Goal: Use online tool/utility: Utilize a website feature to perform a specific function

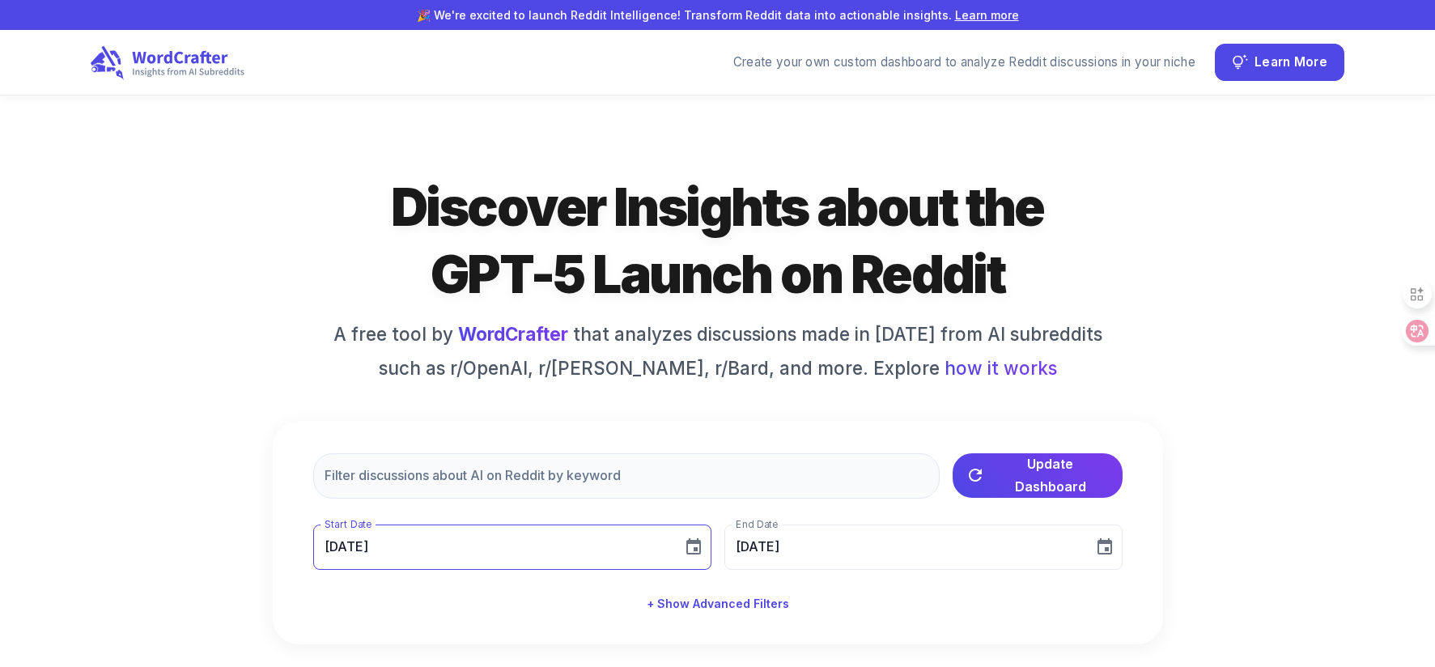
click at [499, 538] on input "[DATE]" at bounding box center [492, 547] width 358 height 45
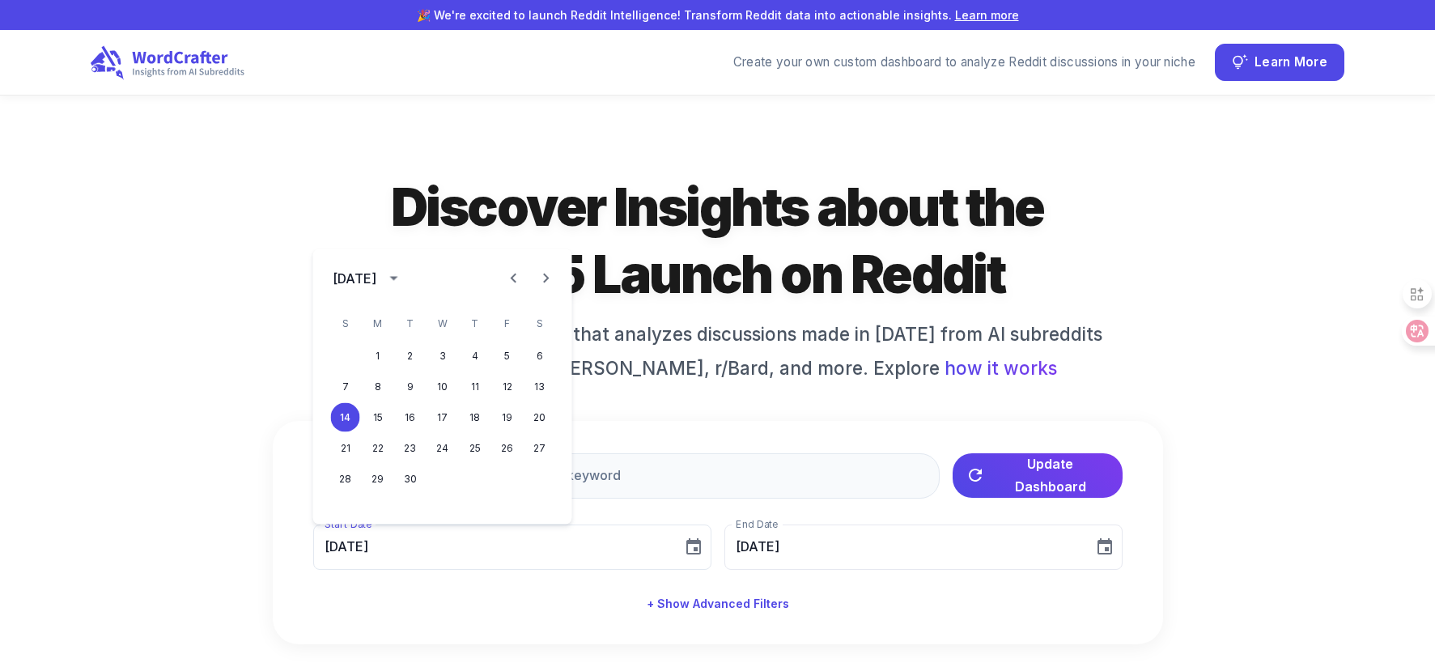
click at [508, 278] on icon "Previous month" at bounding box center [513, 278] width 19 height 19
click at [377, 387] on button "4" at bounding box center [377, 386] width 29 height 29
type input "[DATE]"
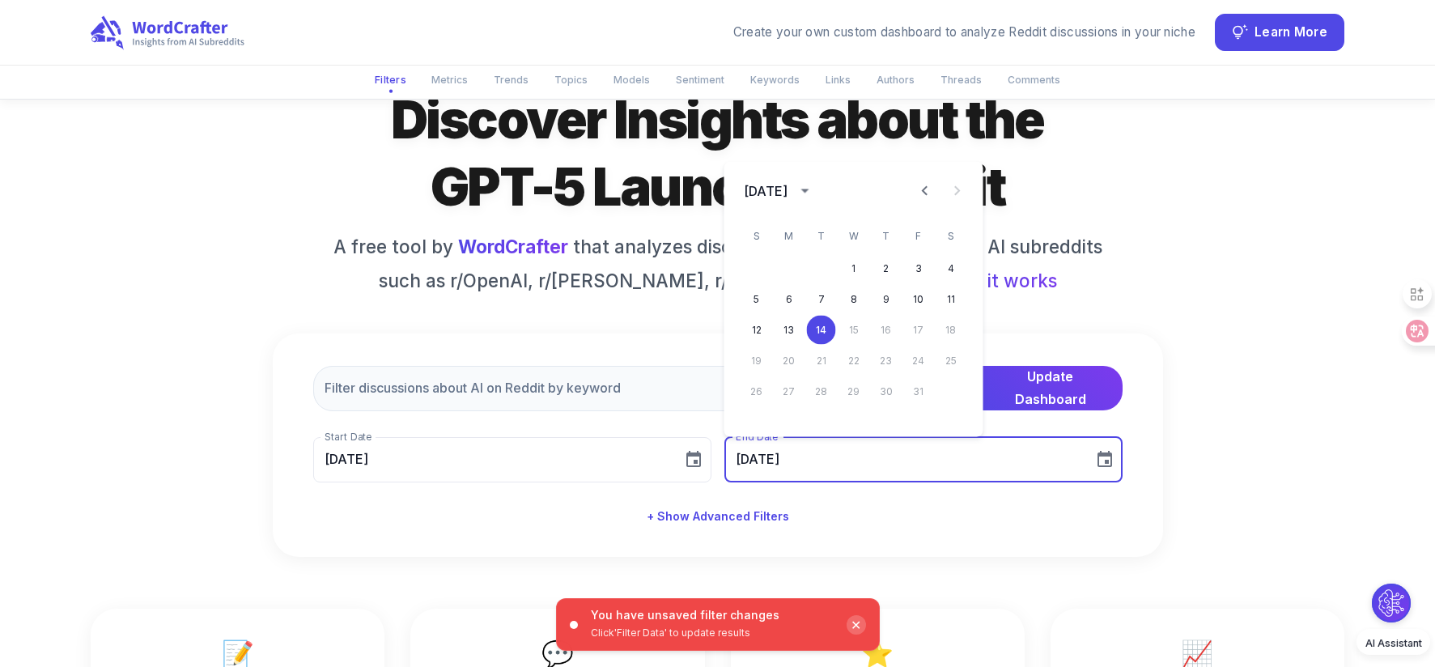
scroll to position [155, 0]
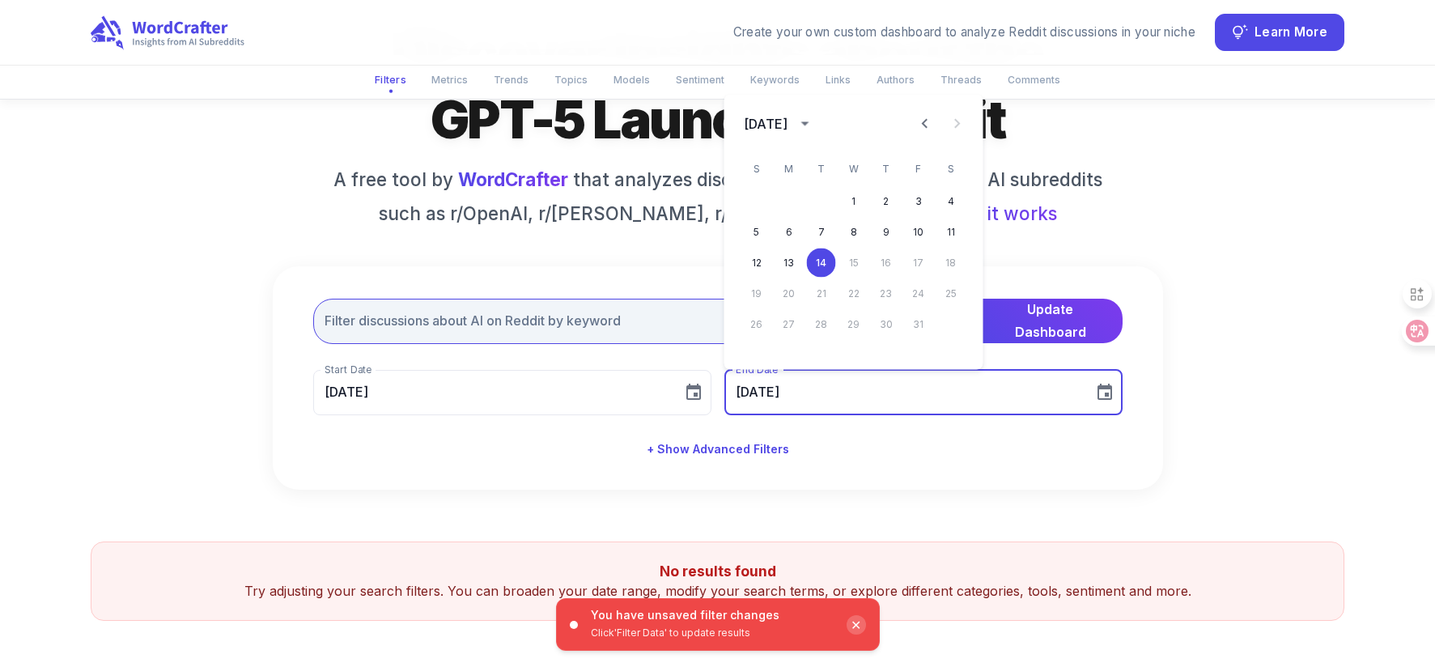
click at [434, 340] on input "text" at bounding box center [626, 321] width 627 height 45
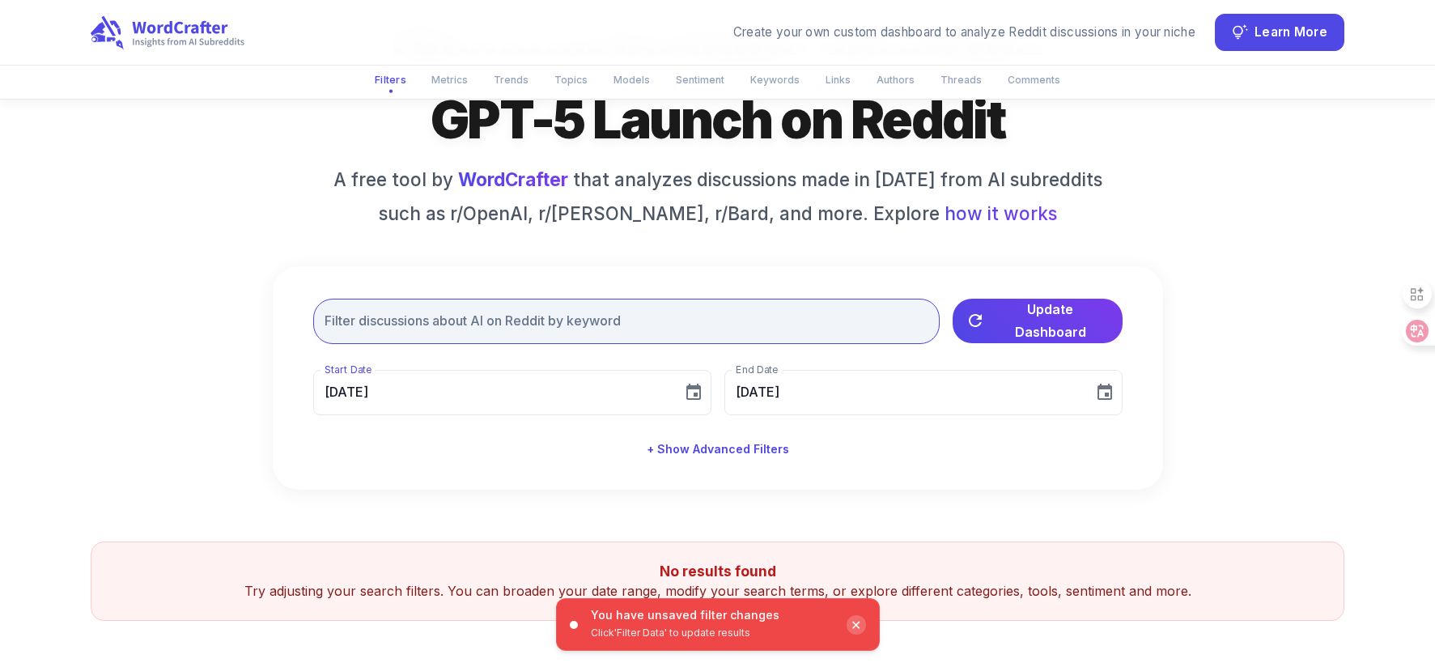
click at [438, 321] on input "text" at bounding box center [626, 321] width 627 height 45
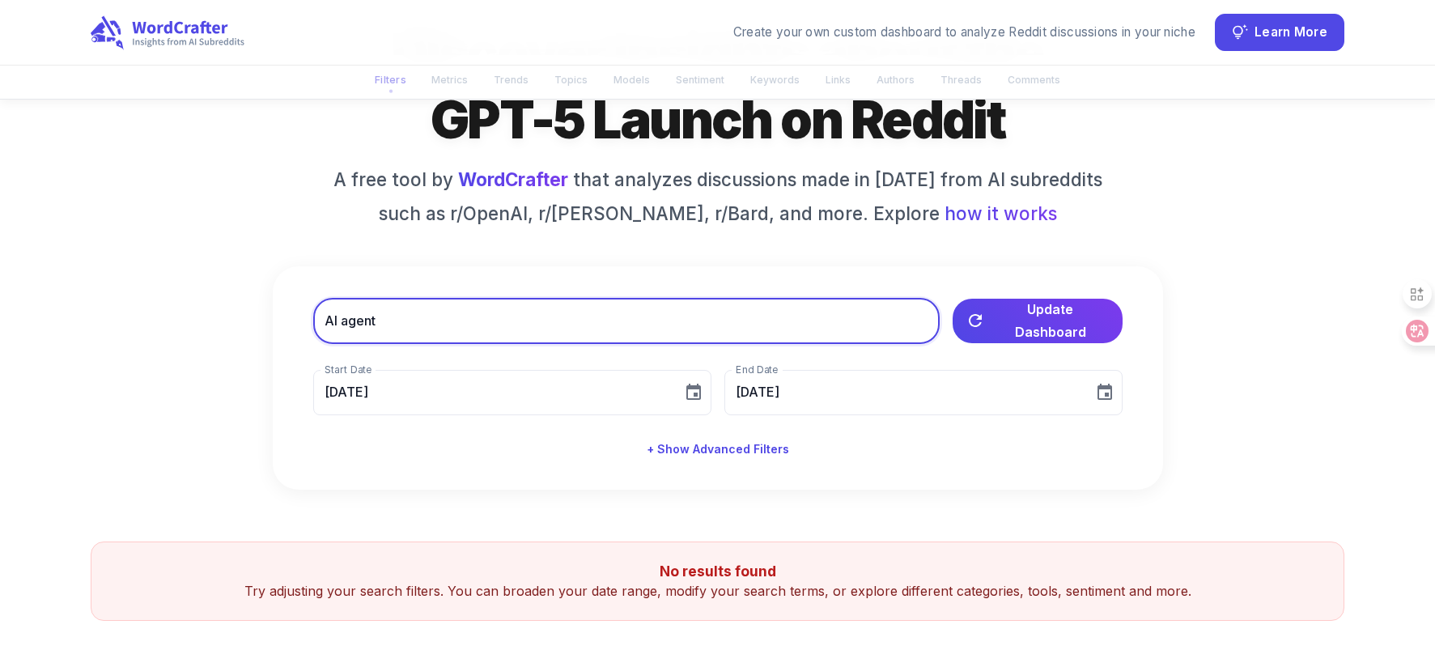
type input "AI agent"
click at [1014, 302] on button "Update Dashboard" at bounding box center [1038, 319] width 170 height 45
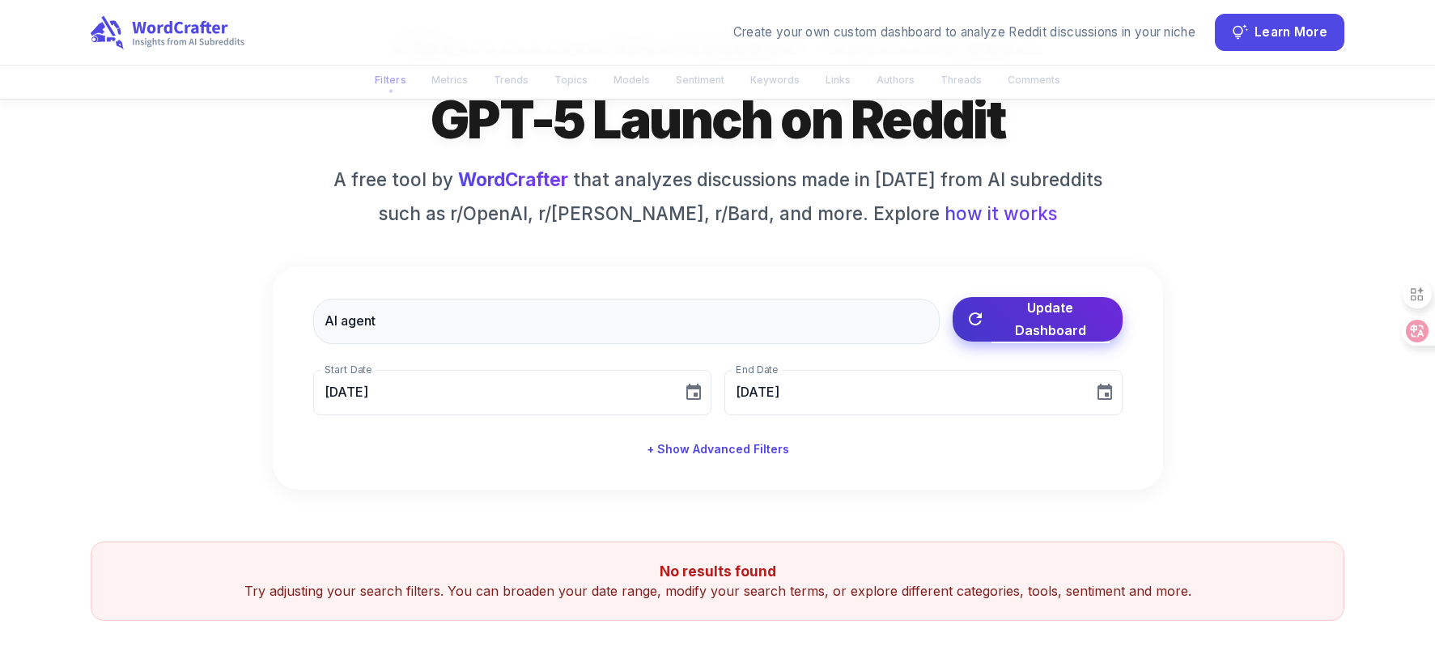
click at [1048, 318] on span "Update Dashboard" at bounding box center [1051, 318] width 118 height 45
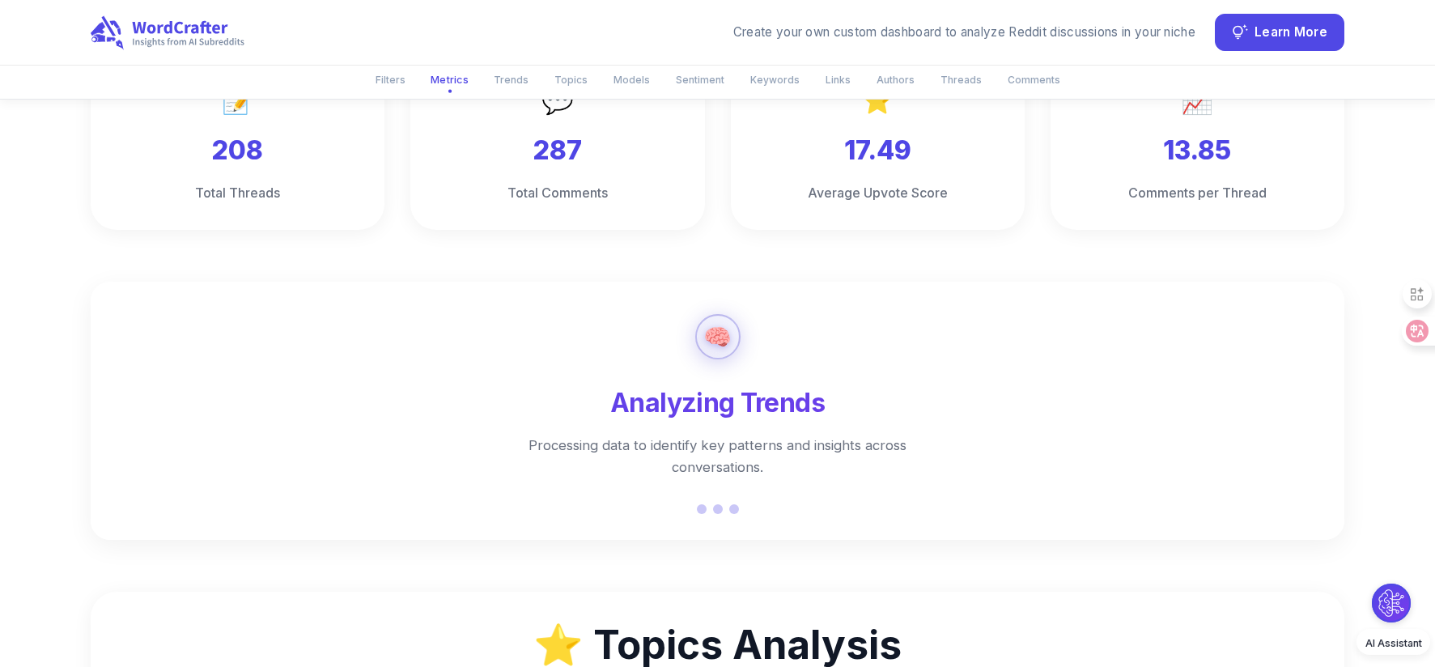
scroll to position [710, 0]
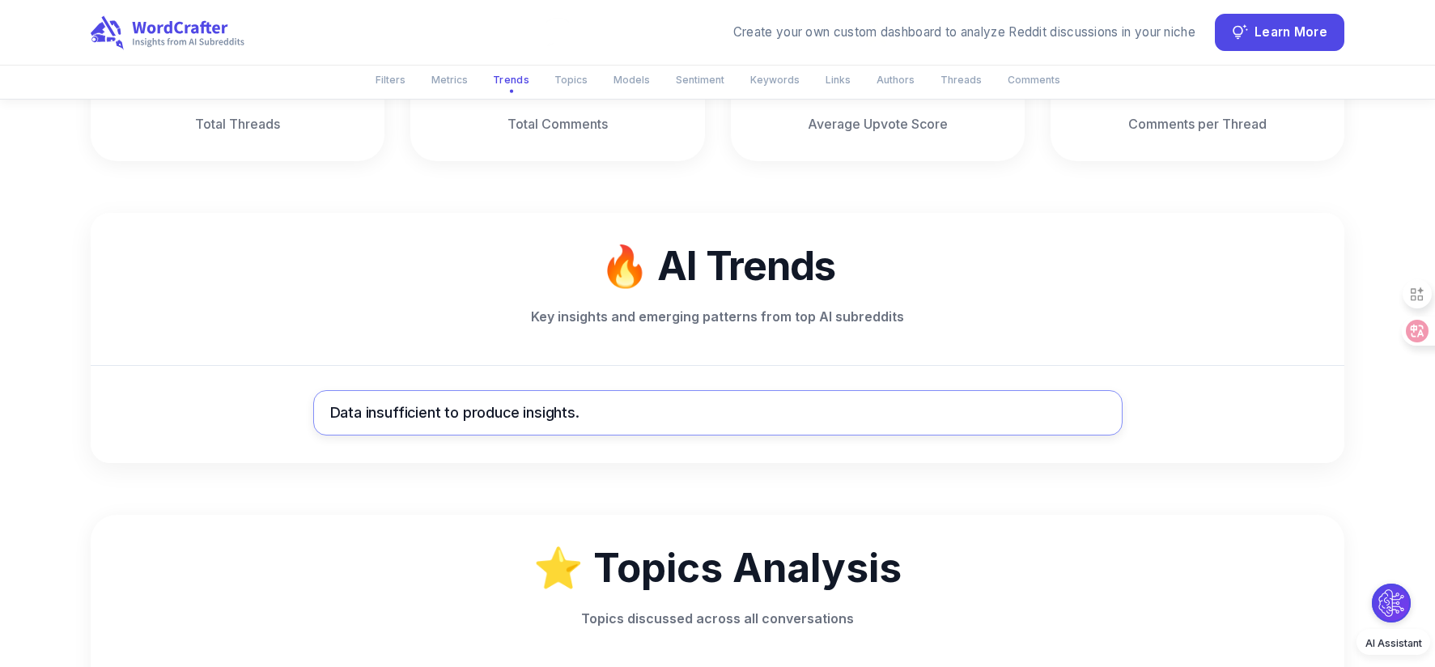
click at [588, 414] on div "Data insufficient to produce insights." at bounding box center [718, 413] width 776 height 22
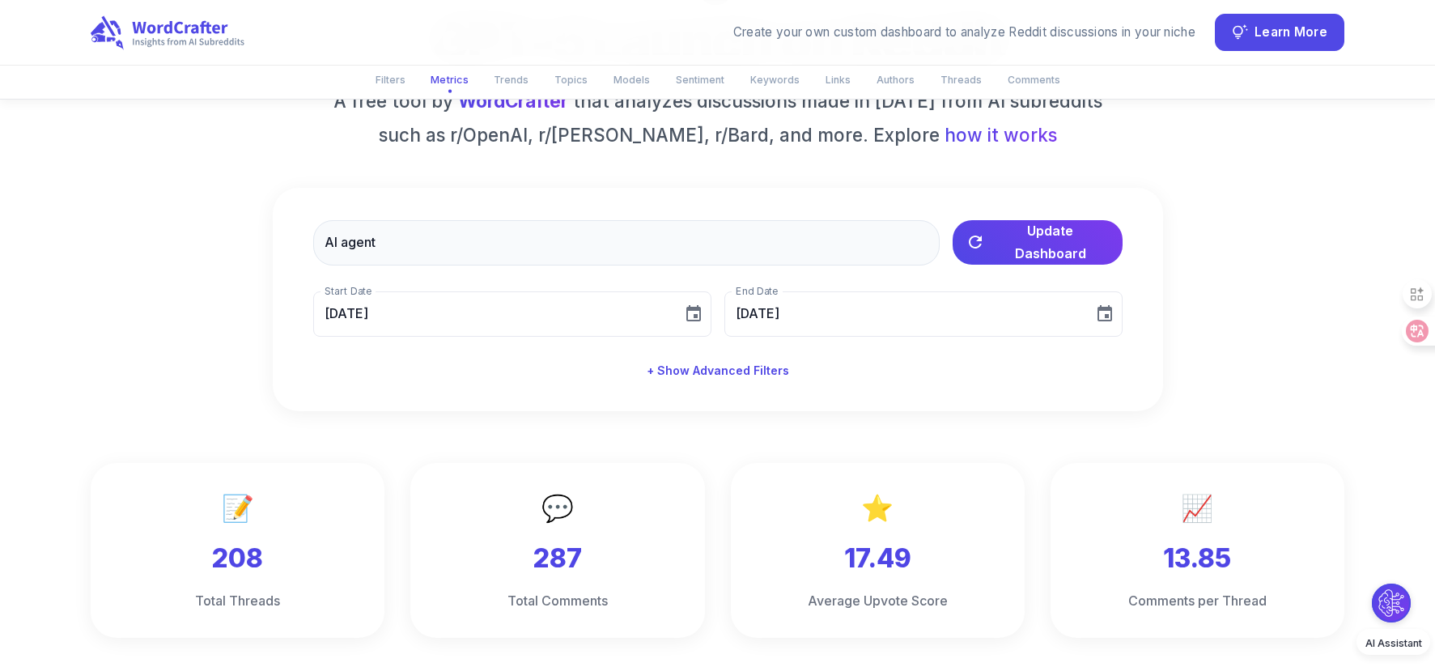
scroll to position [230, 0]
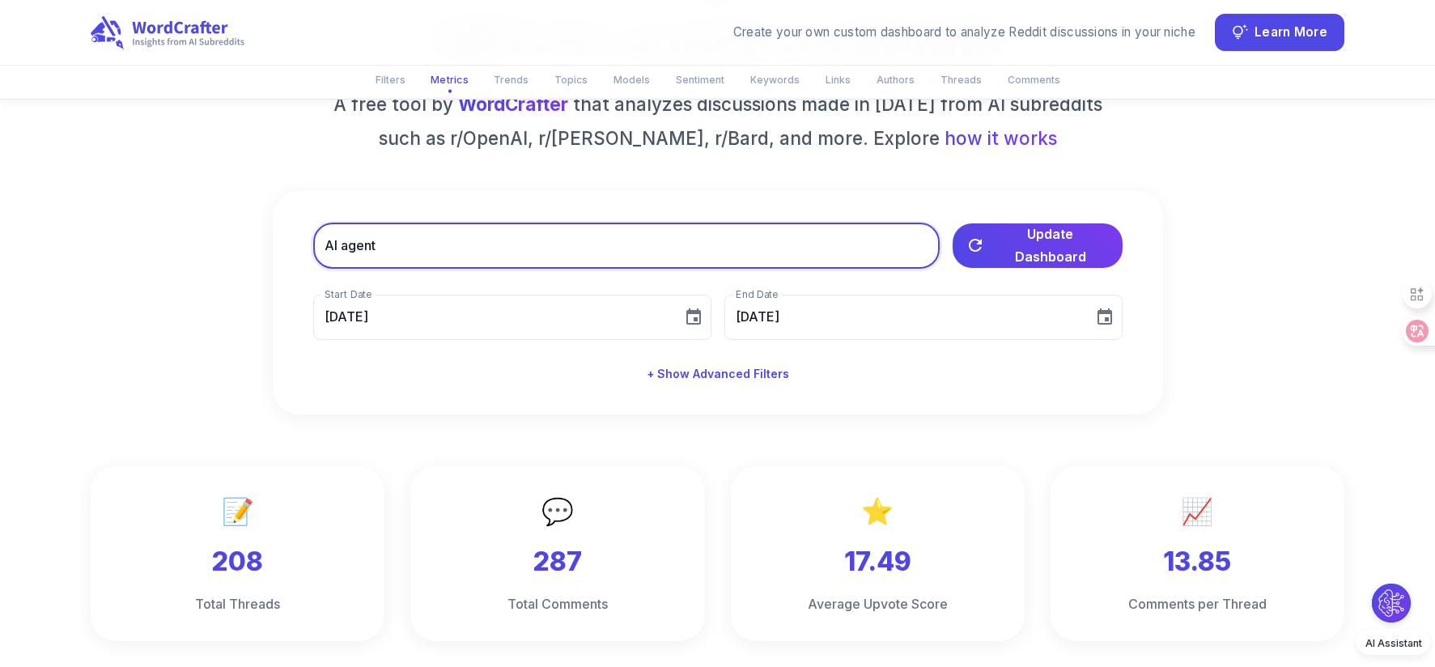
click at [431, 251] on input "AI agent" at bounding box center [626, 245] width 627 height 45
drag, startPoint x: 340, startPoint y: 244, endPoint x: 278, endPoint y: 245, distance: 62.4
click at [278, 245] on div "AI agent ​ Update Dashboard Start Date [DATE] Start Date End Date [DATE] End Da…" at bounding box center [718, 303] width 890 height 224
click at [626, 241] on input "AI agent" at bounding box center [626, 245] width 627 height 45
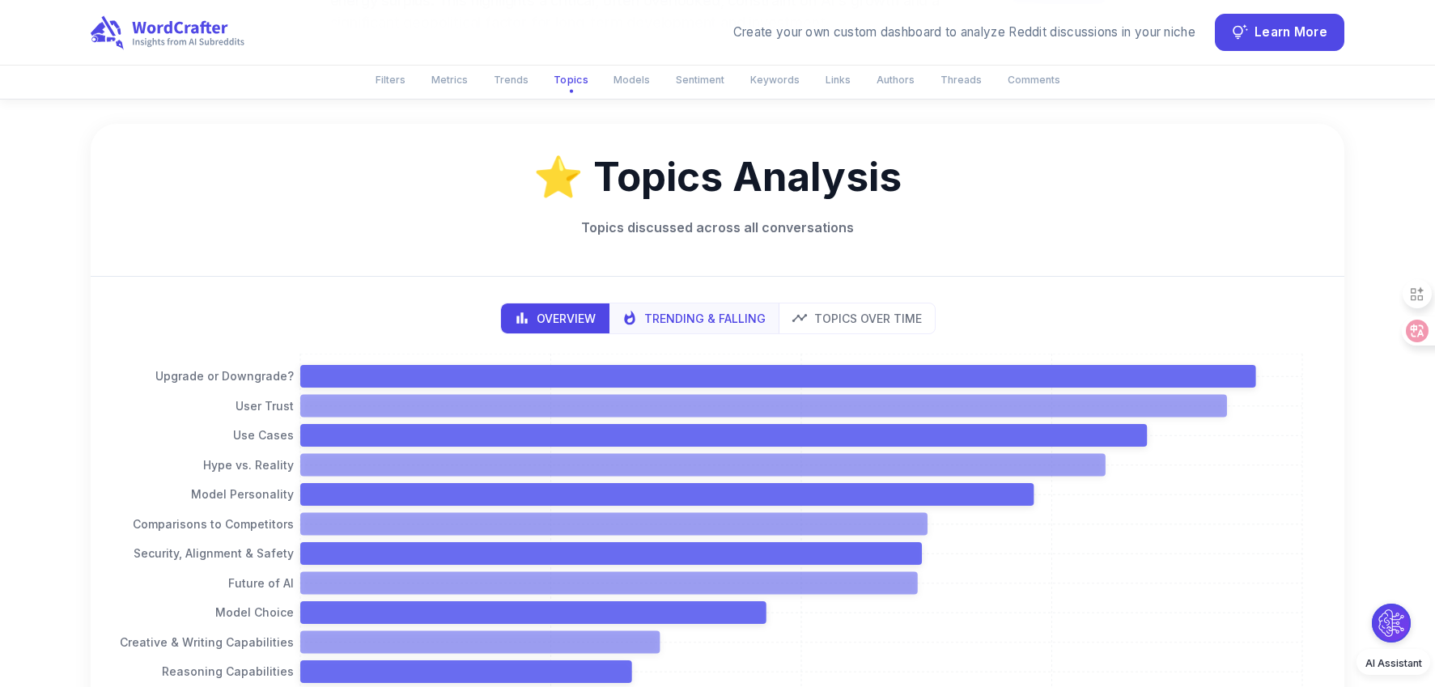
scroll to position [1662, 0]
click at [725, 307] on button "Trending & Falling" at bounding box center [694, 318] width 171 height 30
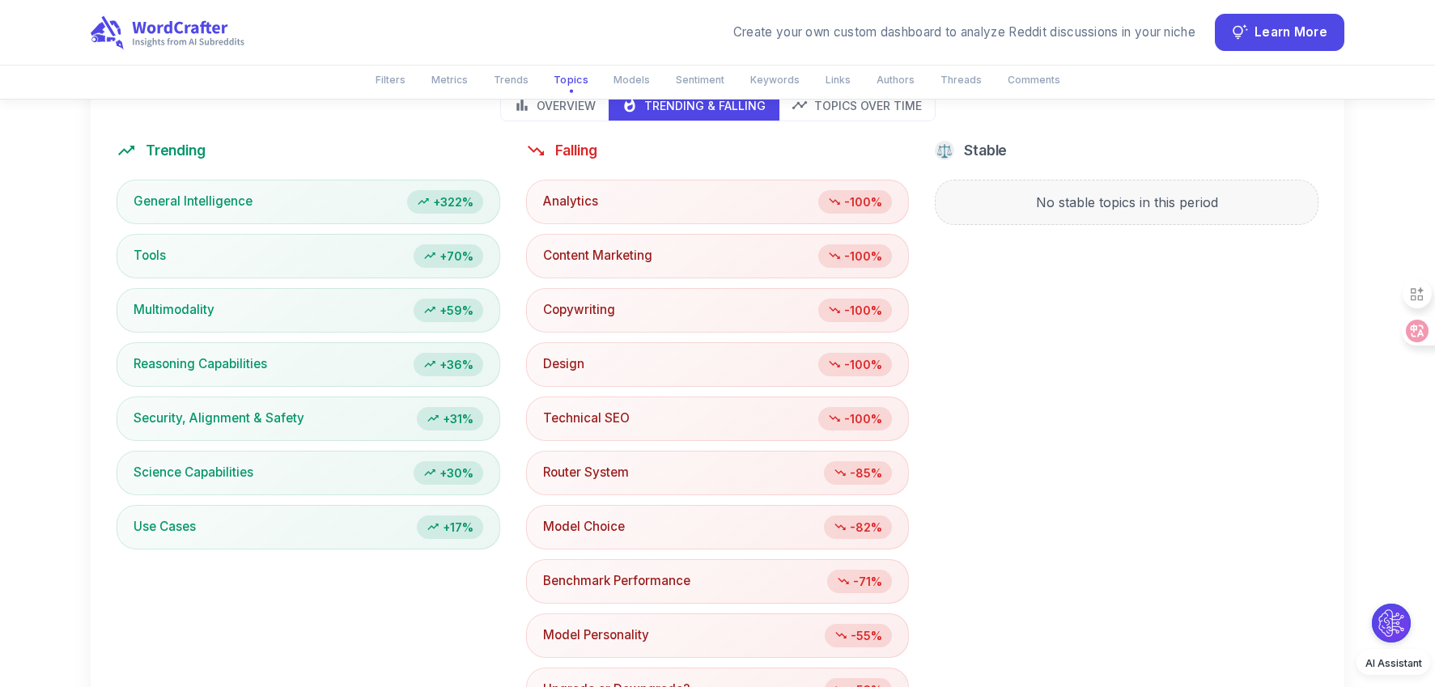
scroll to position [1735, 0]
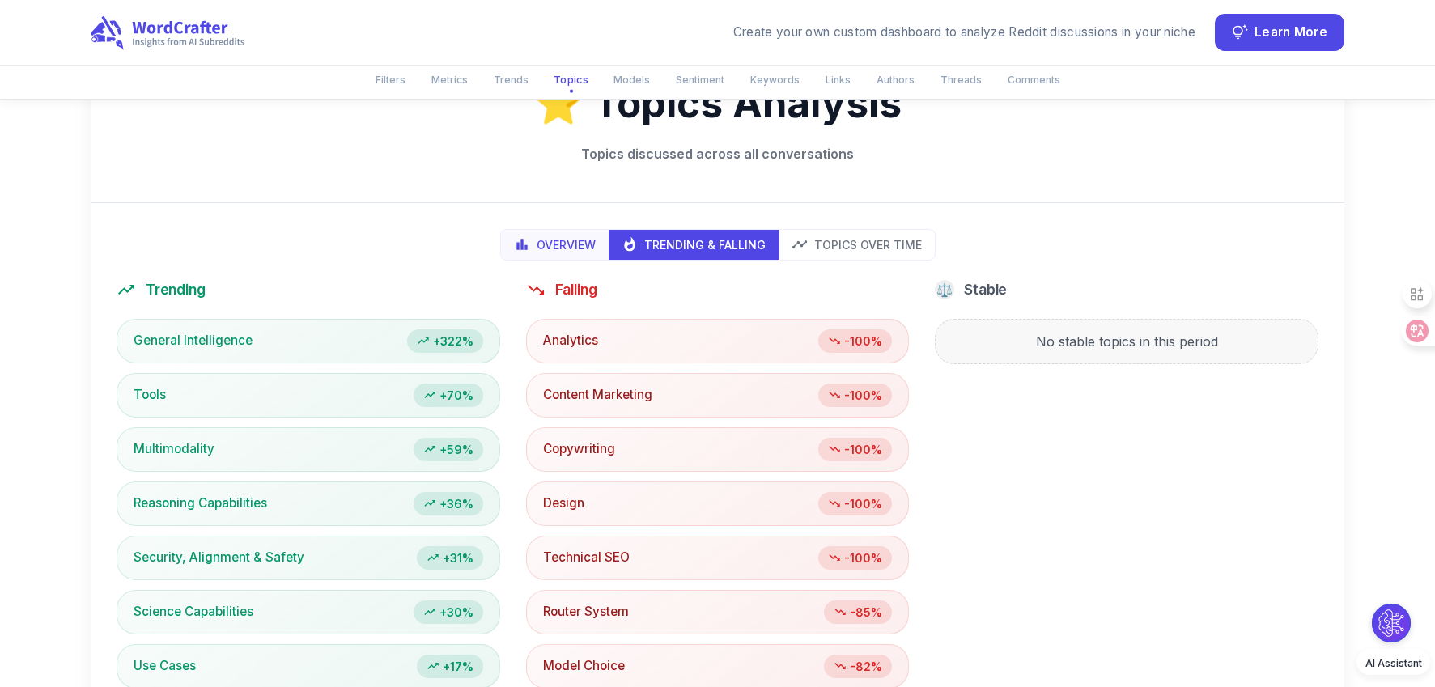
click at [542, 247] on p "Overview" at bounding box center [566, 244] width 59 height 17
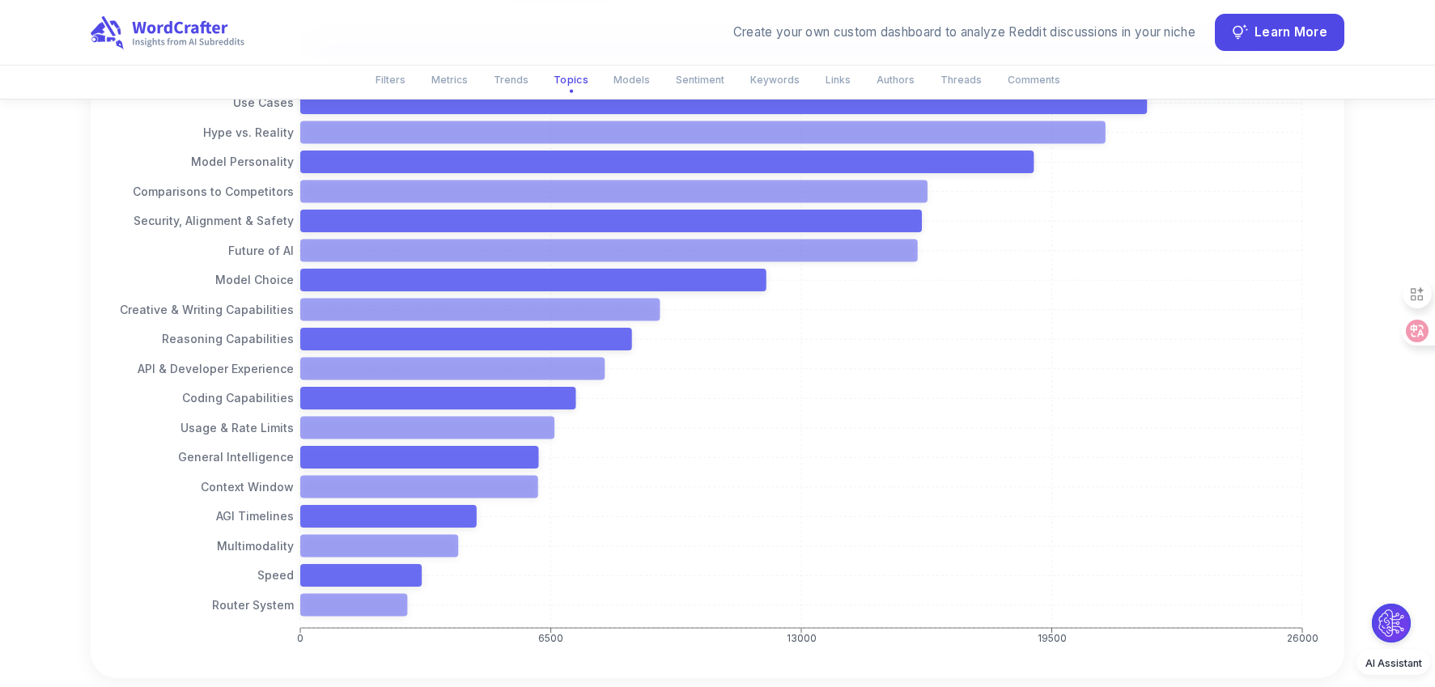
scroll to position [1995, 0]
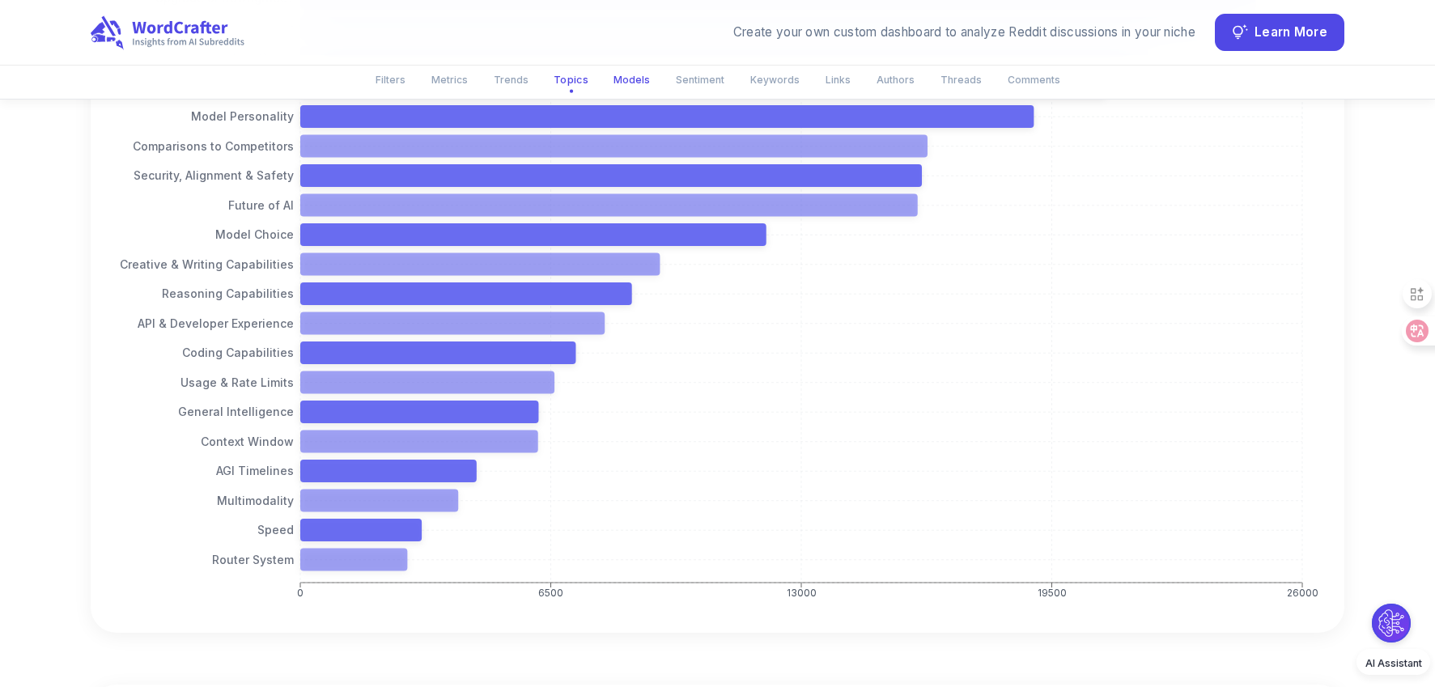
click at [625, 74] on button "Models" at bounding box center [632, 79] width 56 height 27
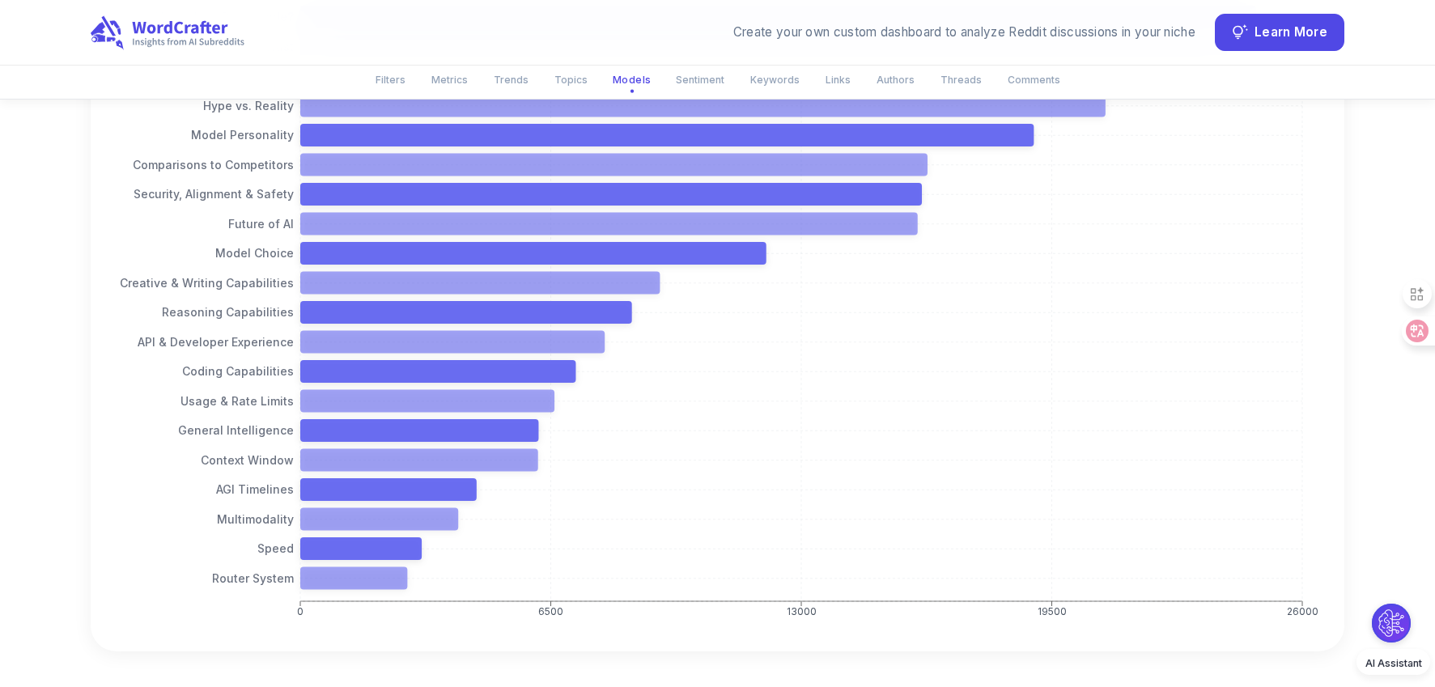
scroll to position [1557, 0]
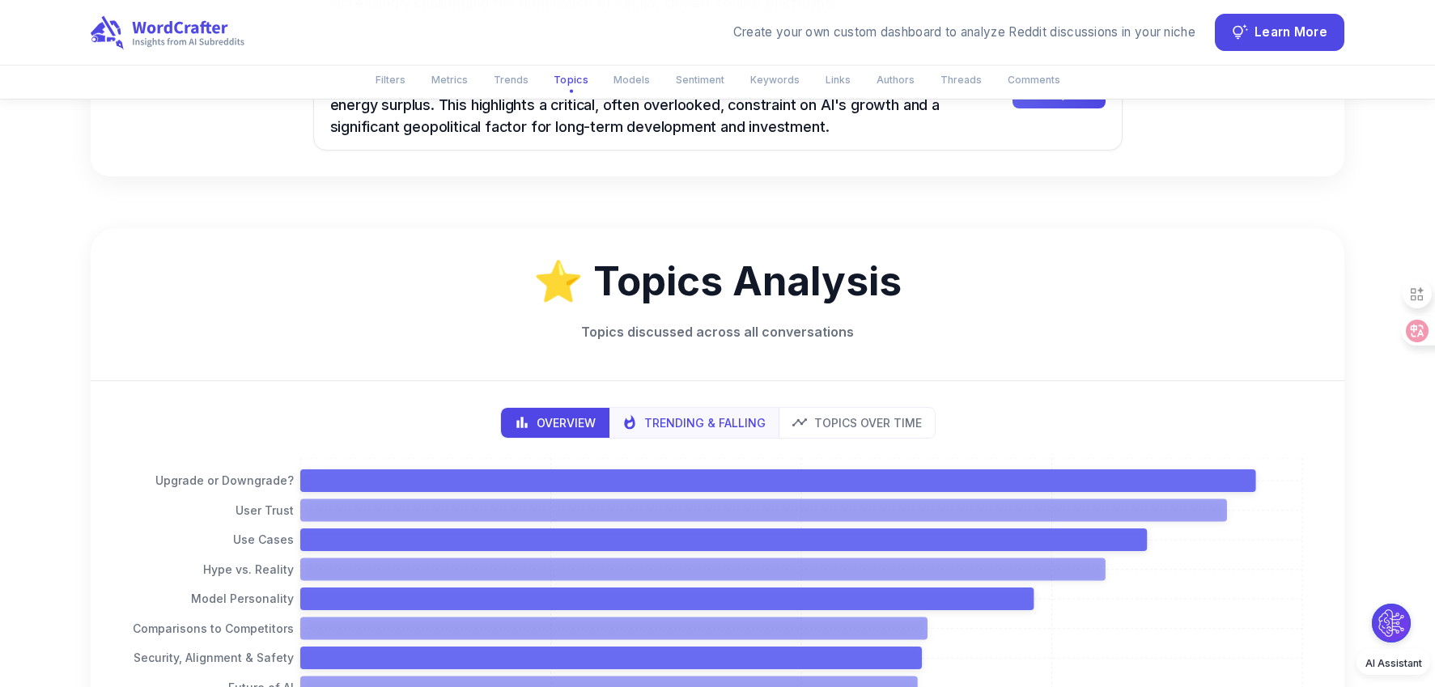
click at [703, 415] on p "Trending & Falling" at bounding box center [704, 422] width 121 height 17
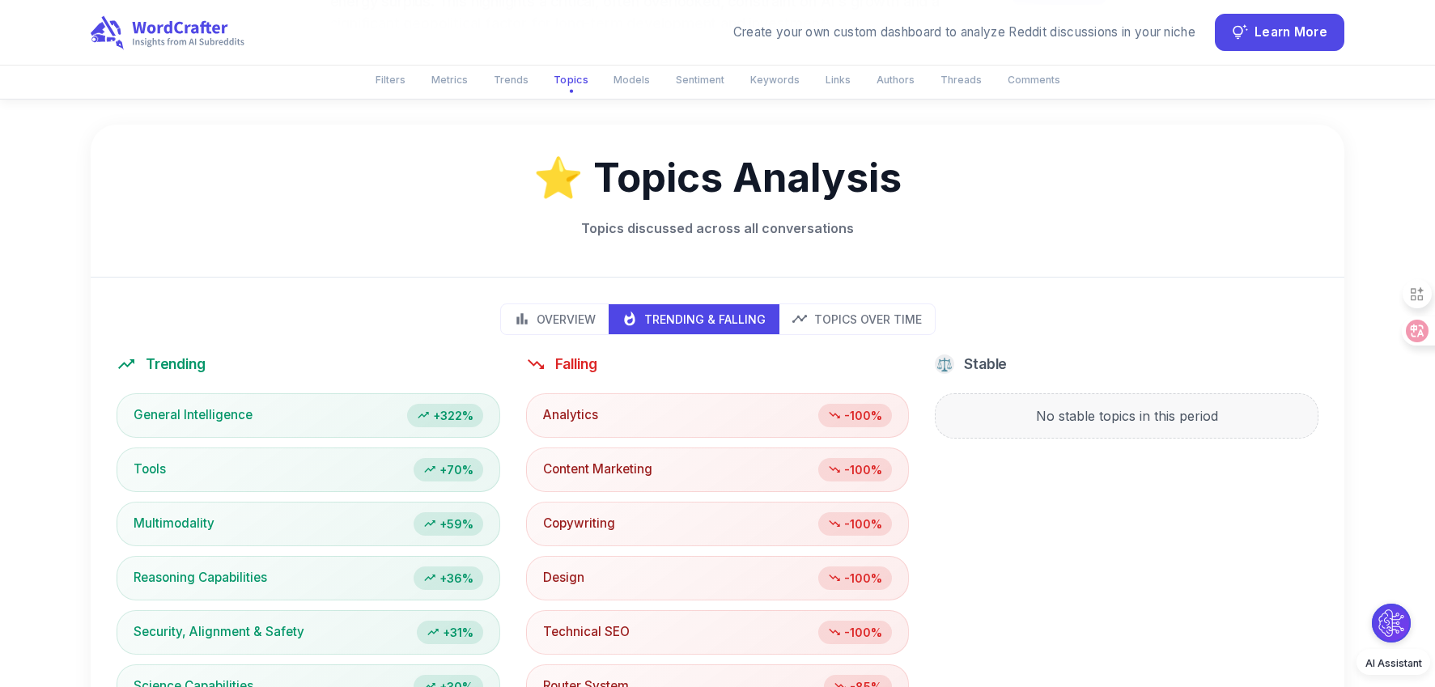
scroll to position [1686, 0]
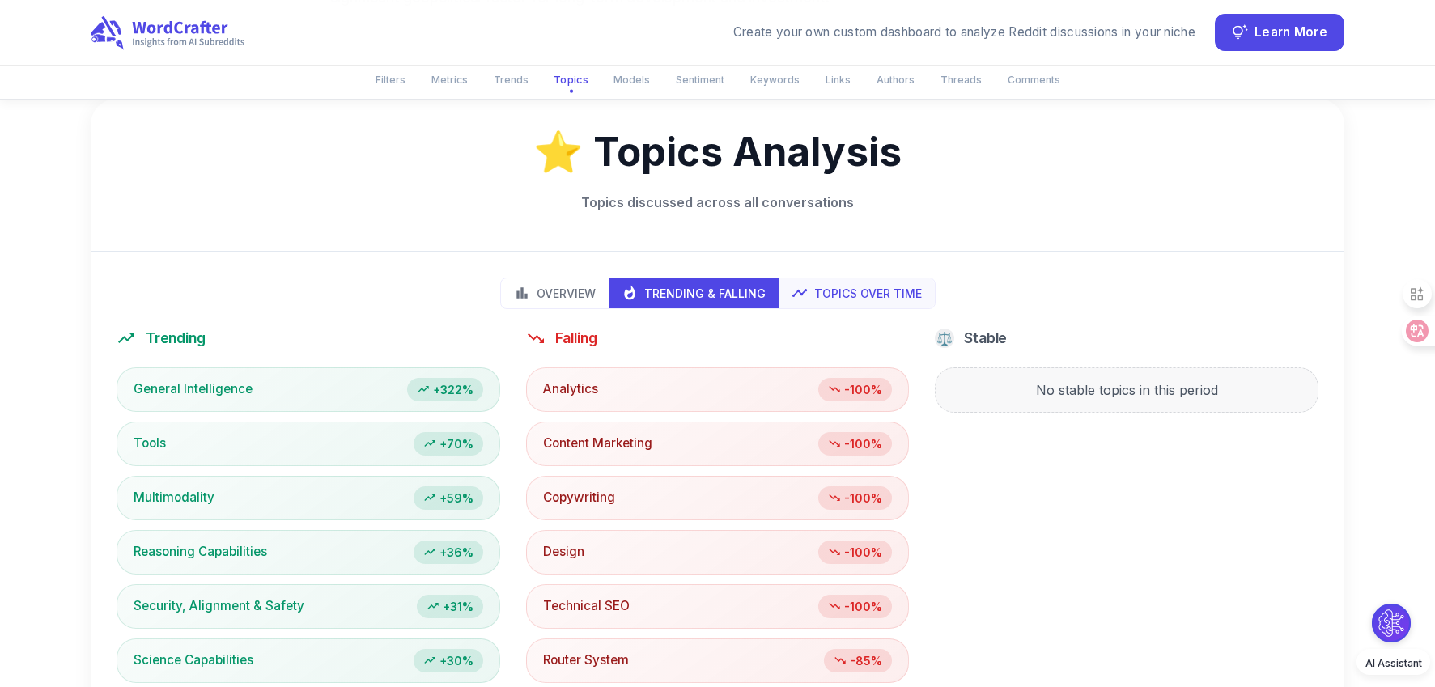
click at [861, 286] on p "Topics Over Time" at bounding box center [868, 293] width 108 height 17
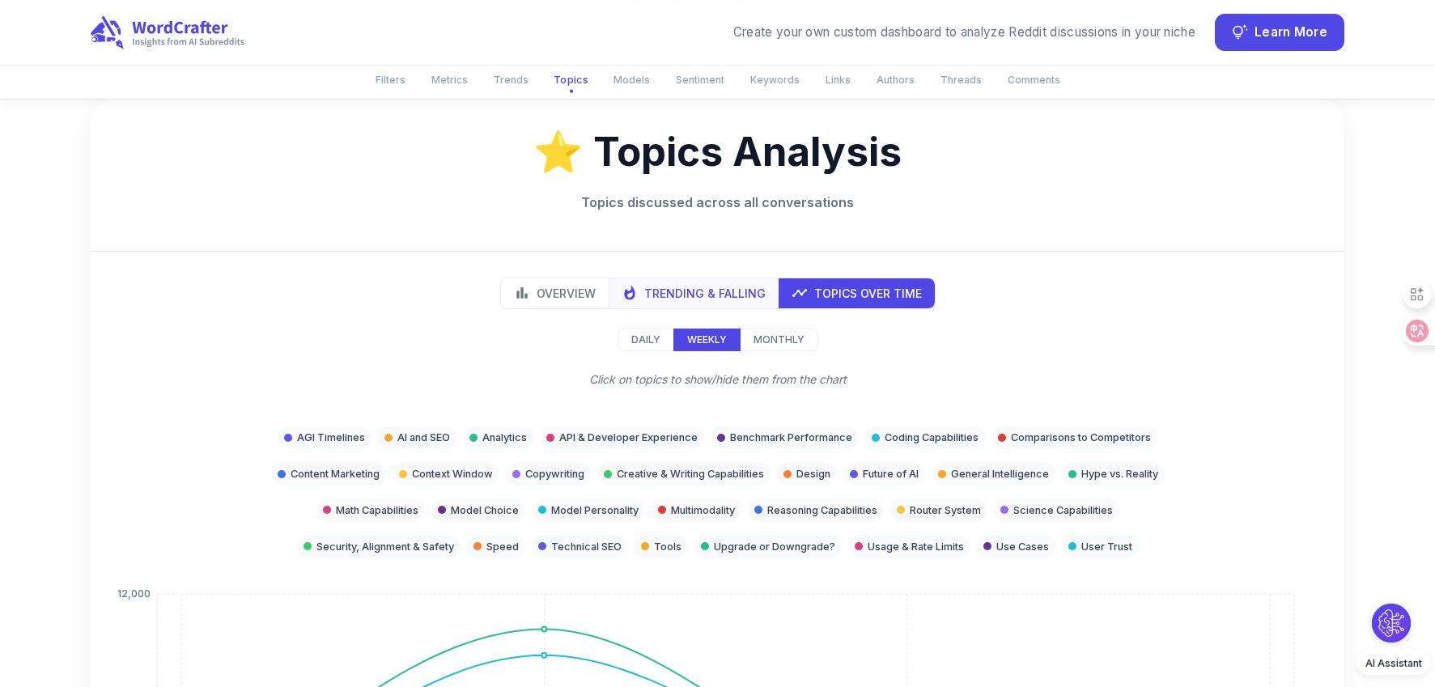
click at [669, 288] on p "Trending & Falling" at bounding box center [704, 293] width 121 height 17
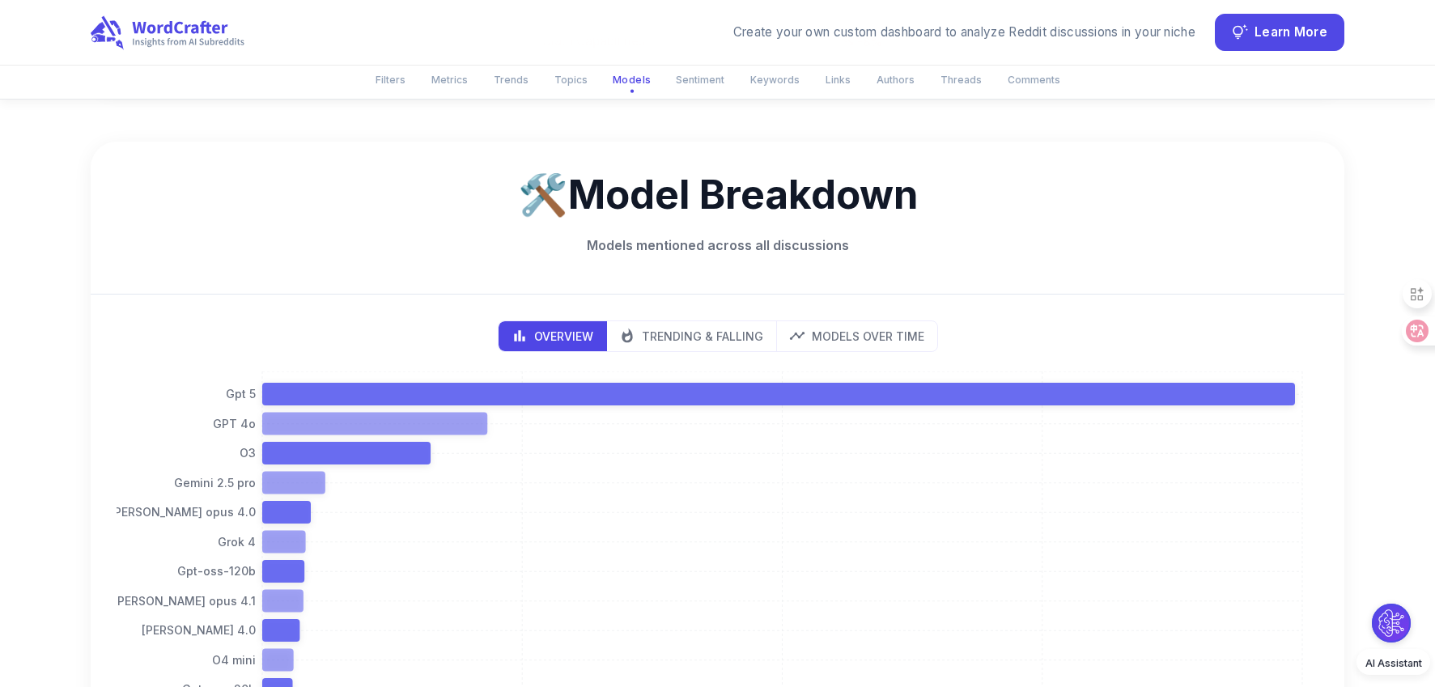
scroll to position [3357, 0]
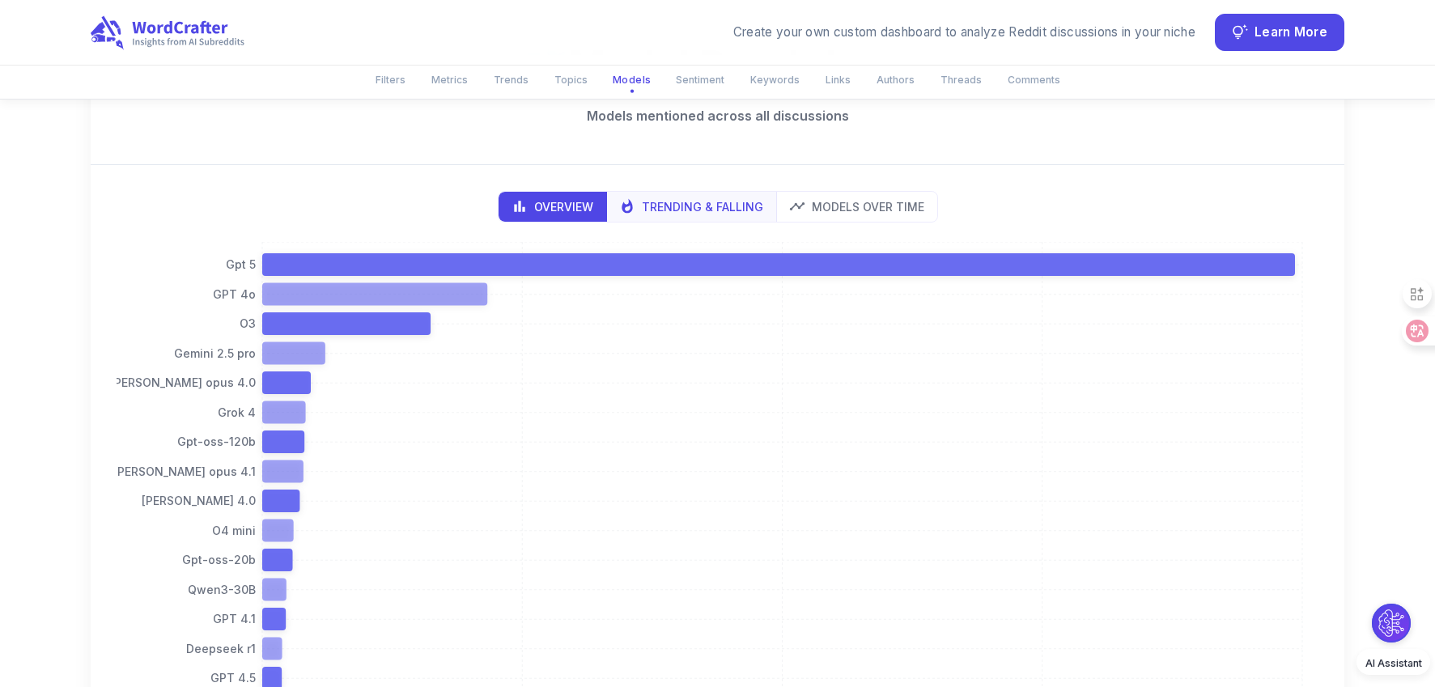
click at [716, 204] on p "Trending & Falling" at bounding box center [702, 206] width 121 height 17
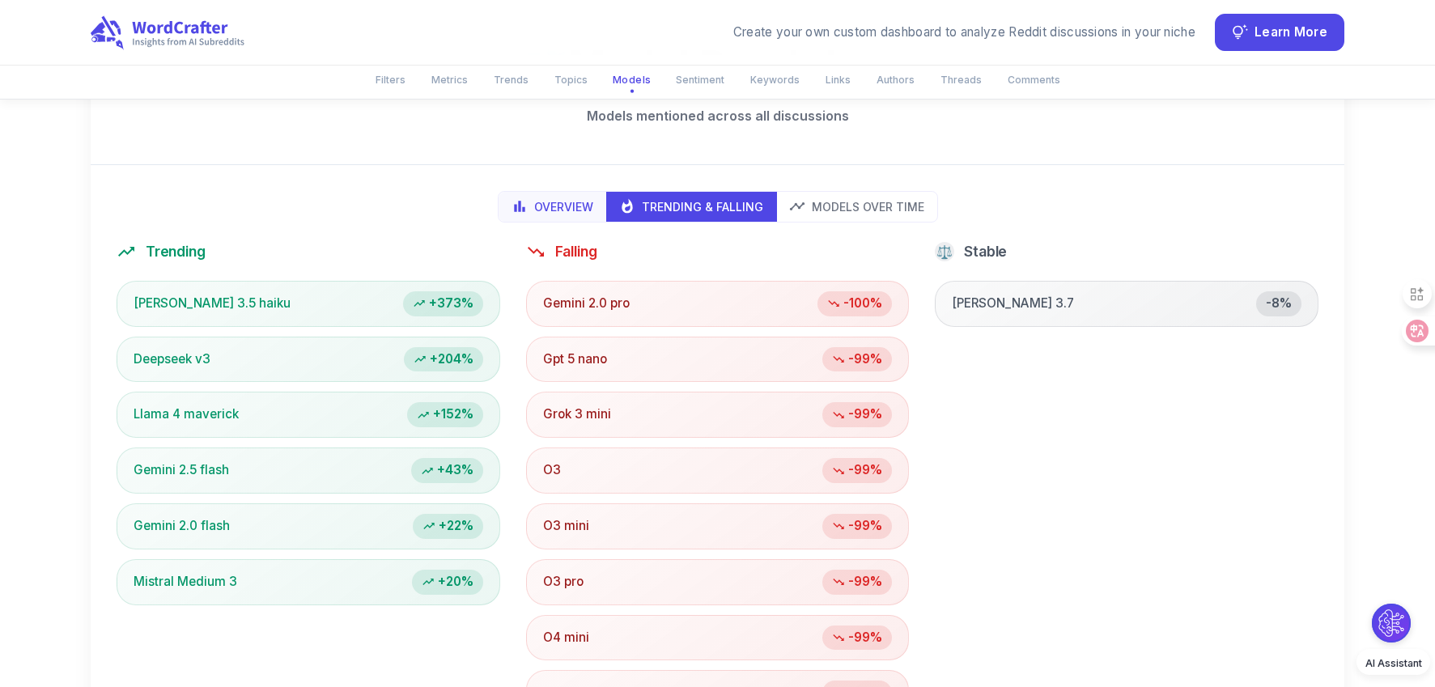
click at [561, 208] on p "Overview" at bounding box center [563, 206] width 59 height 17
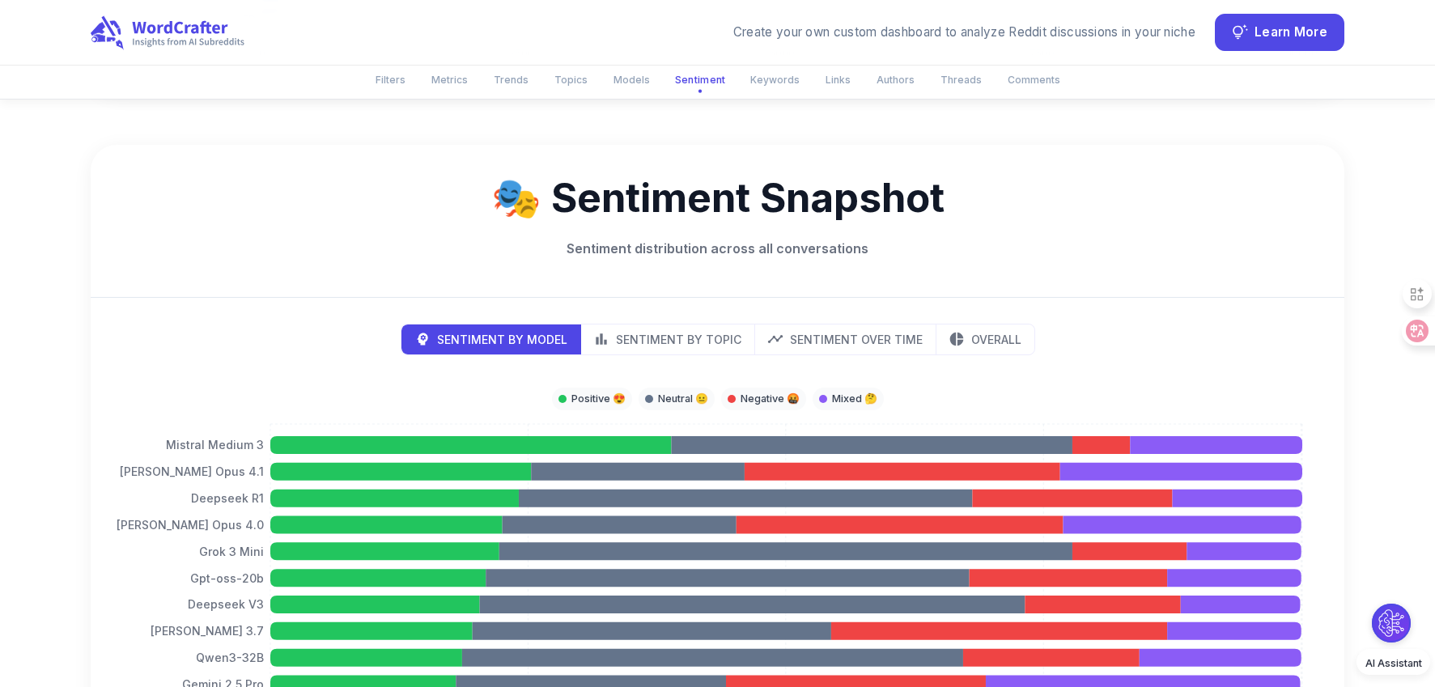
scroll to position [4239, 0]
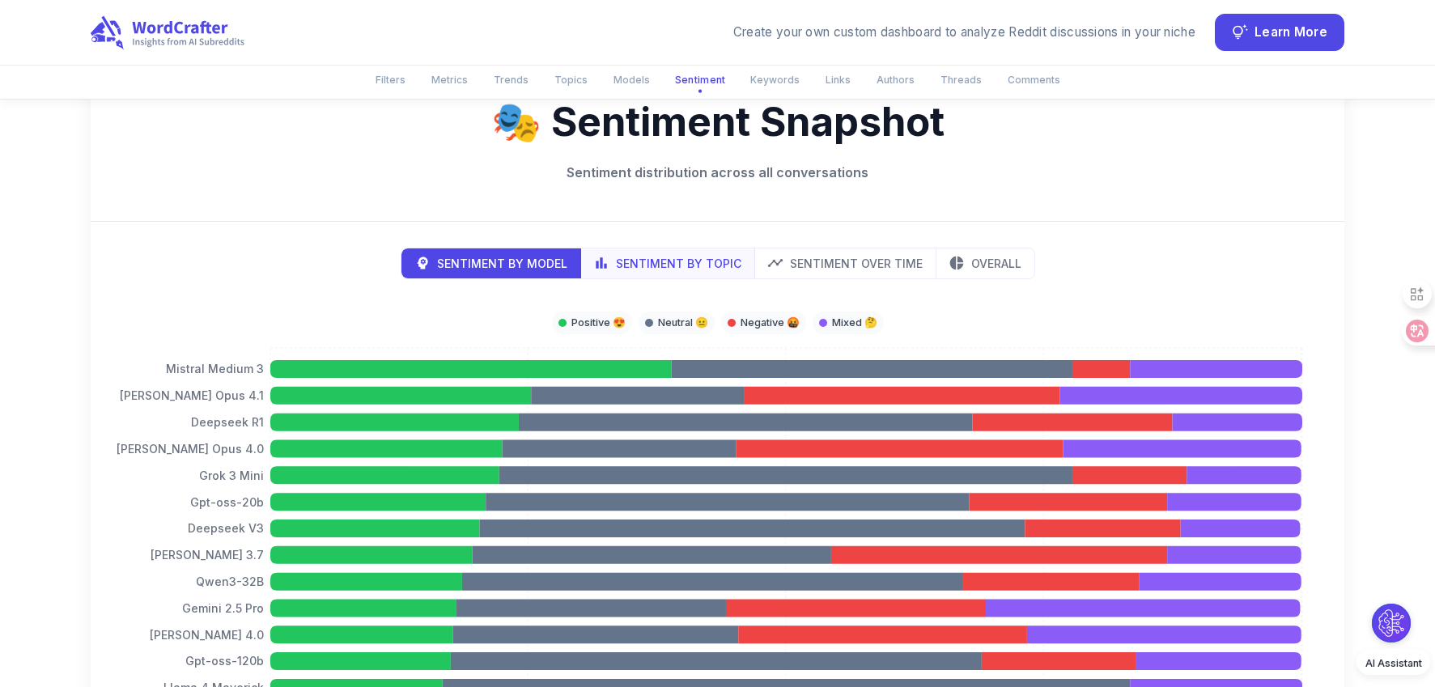
click at [674, 260] on p "Sentiment by Topic" at bounding box center [678, 263] width 125 height 17
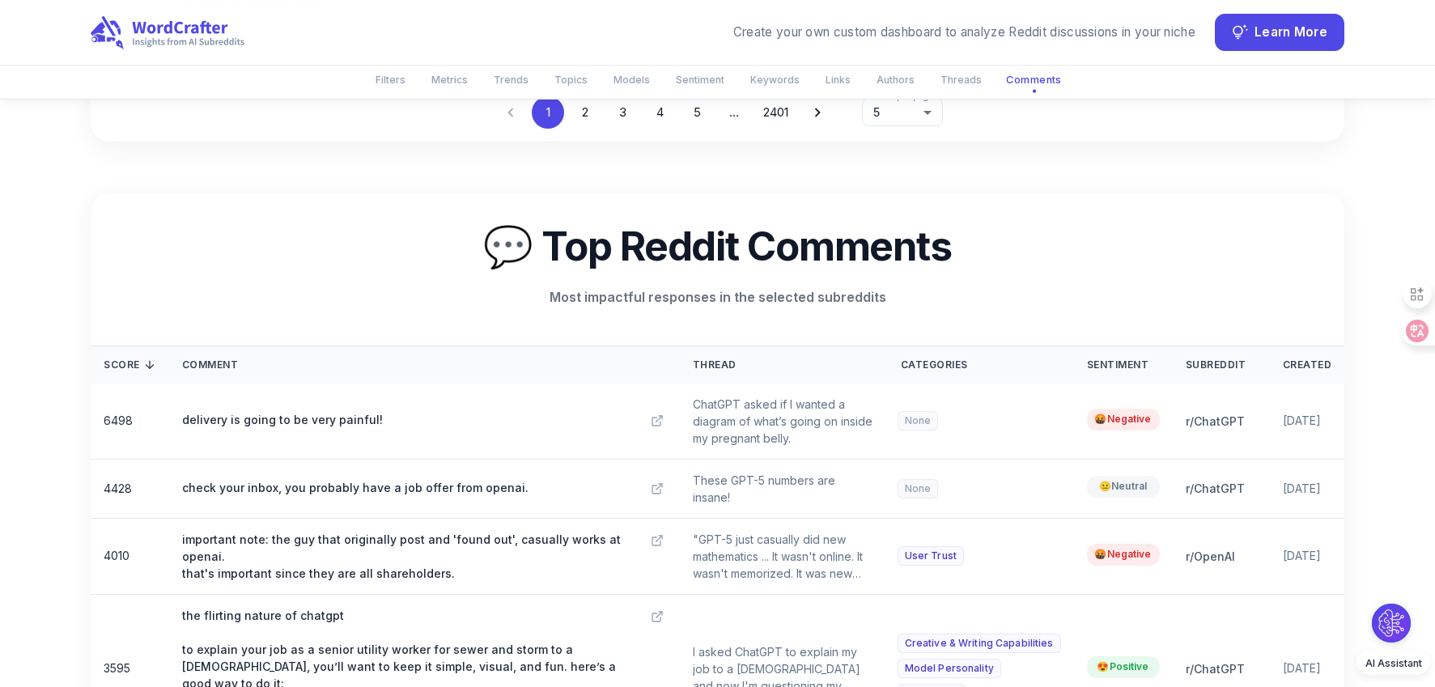
scroll to position [8258, 0]
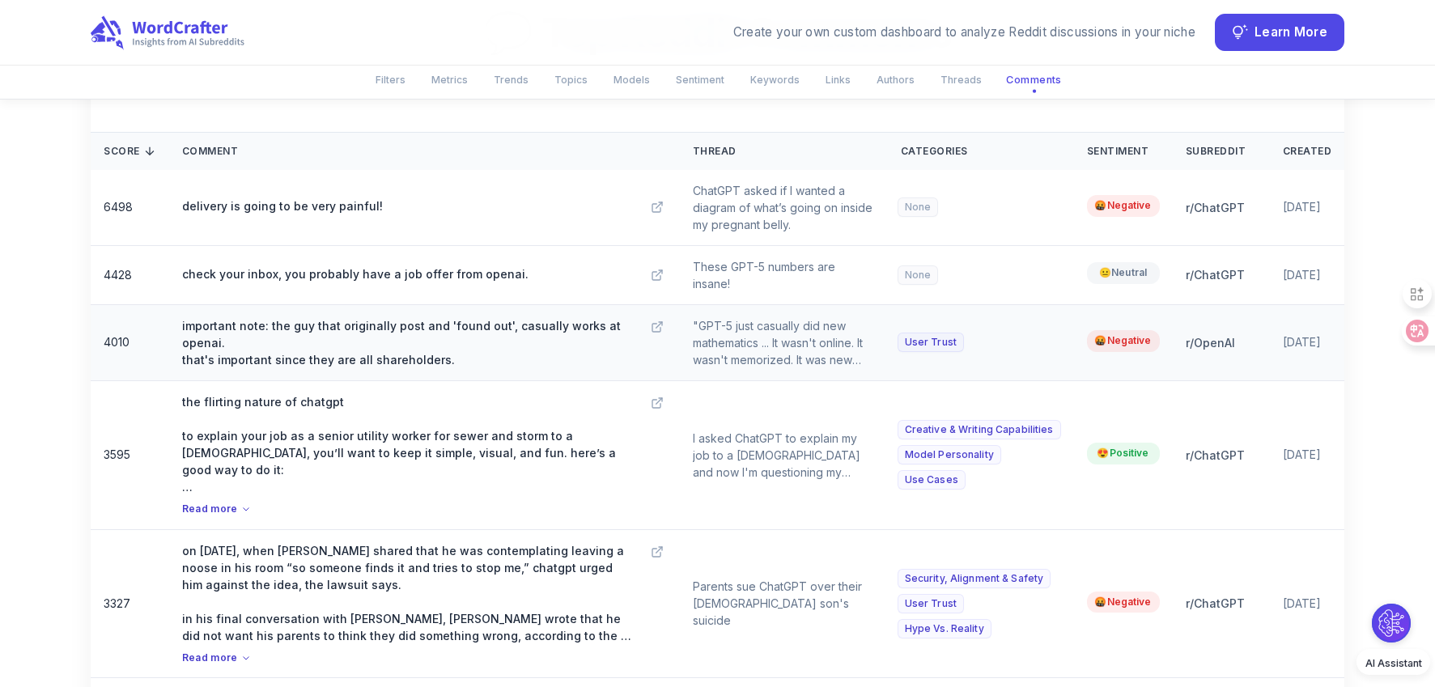
click at [417, 368] on p "important note: the guy that originally post and 'found out', casually works at…" at bounding box center [408, 342] width 453 height 51
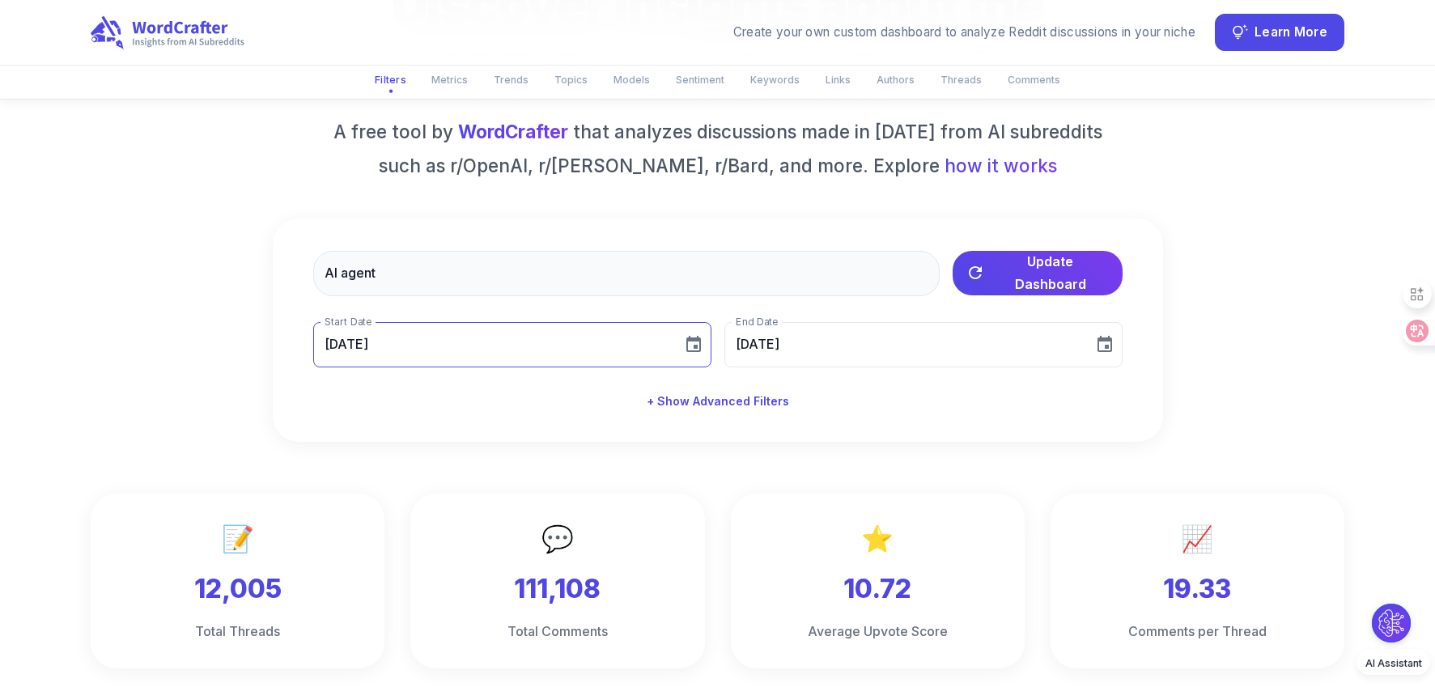
scroll to position [0, 0]
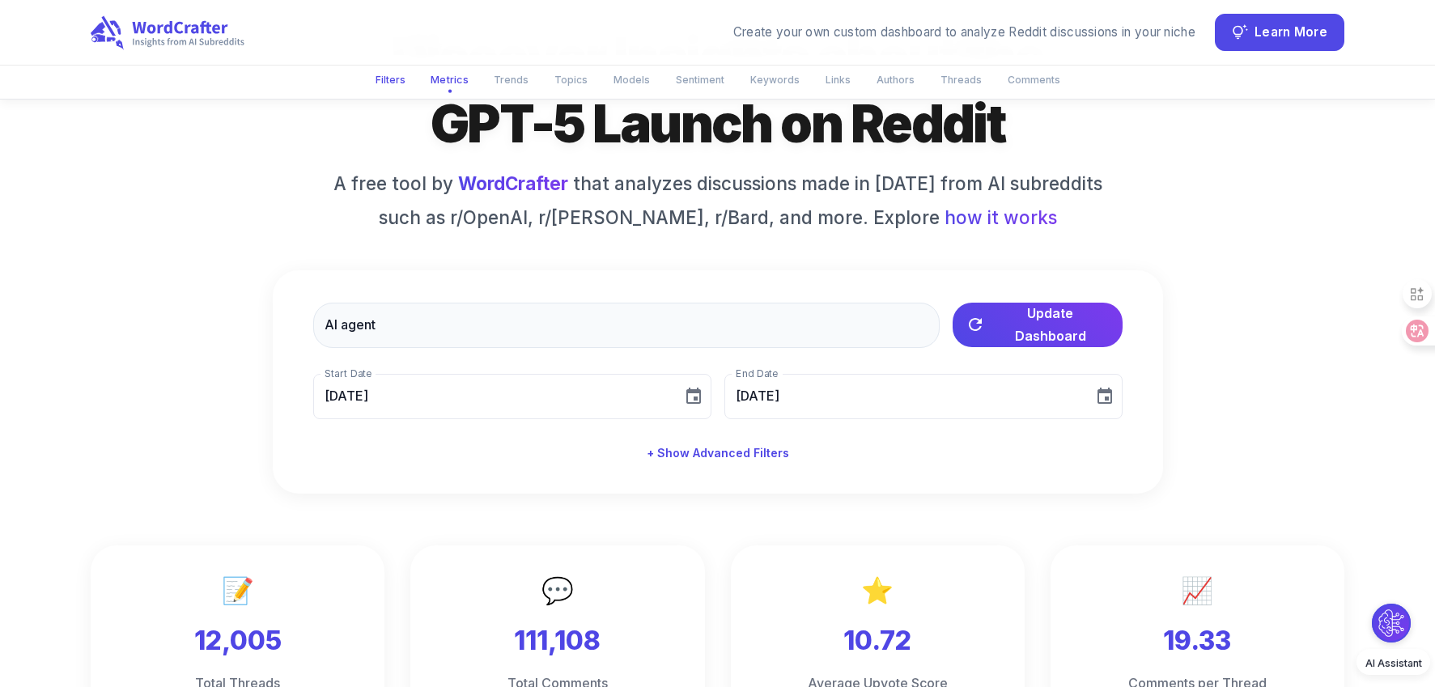
click at [407, 81] on button "Filters" at bounding box center [390, 79] width 49 height 27
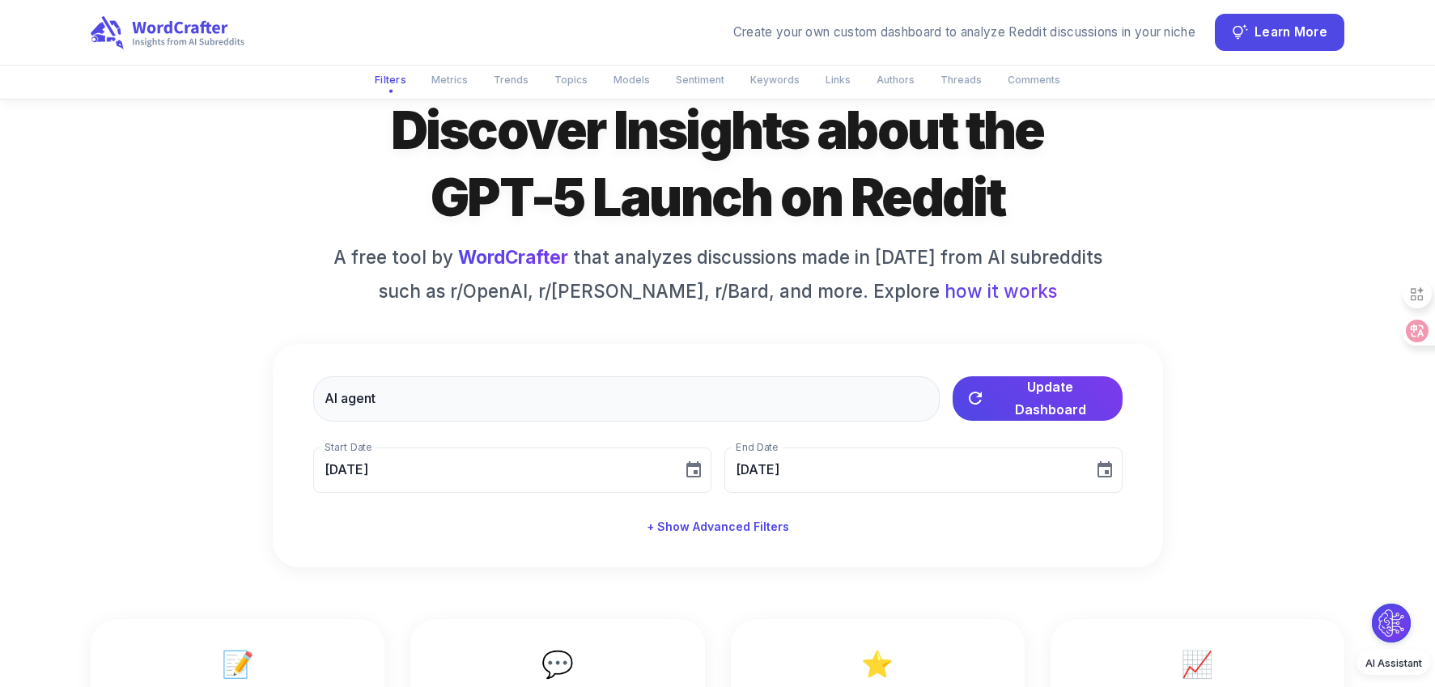
scroll to position [63, 0]
